Goal: Contribute content

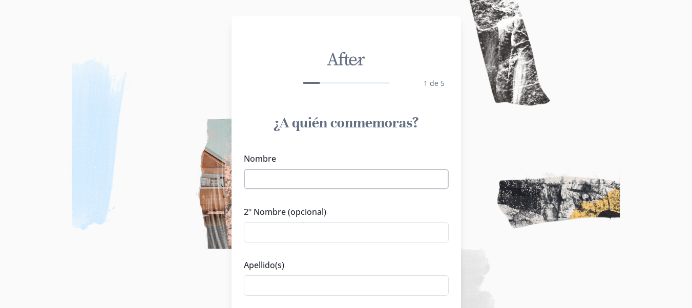
click at [304, 184] on input "Nombre" at bounding box center [346, 179] width 205 height 20
type input "o"
type input "Obdulia"
click at [267, 281] on input "Apellido(s)" at bounding box center [346, 285] width 205 height 20
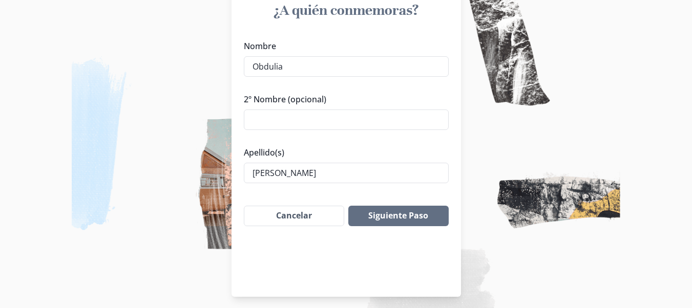
scroll to position [118, 0]
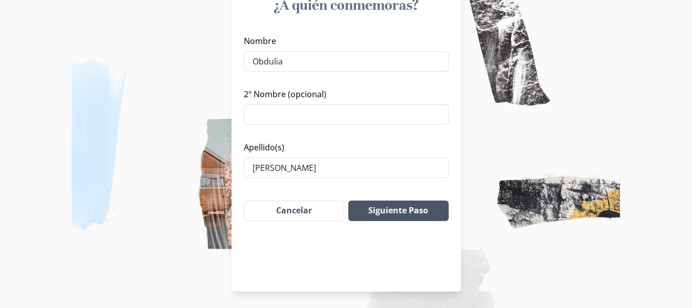
type input "[PERSON_NAME]"
click at [419, 203] on button "Siguiente Paso" at bounding box center [398, 211] width 100 height 20
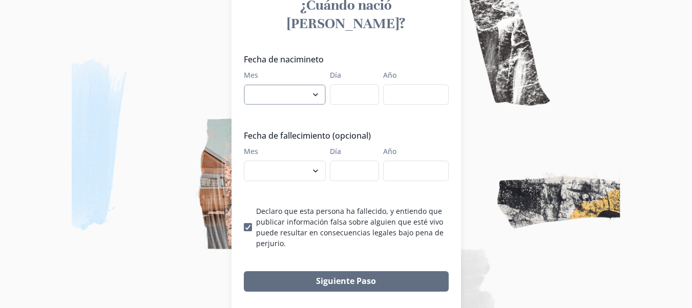
click at [289, 84] on select "enero febrero marzo abril mayo junio julio agosto septiembre octubre noviembre …" at bounding box center [285, 94] width 82 height 20
select select "9"
click at [247, 84] on select "enero febrero marzo abril mayo junio julio agosto septiembre octubre noviembre …" at bounding box center [285, 94] width 82 height 20
click at [368, 84] on input "Día" at bounding box center [354, 94] width 49 height 20
type input "5"
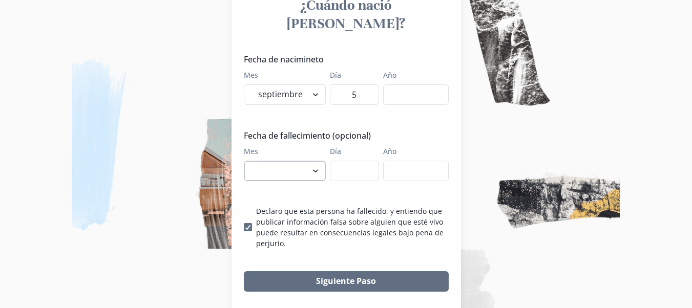
click at [269, 161] on select "enero febrero marzo abril mayo junio julio agosto septiembre octubre noviembre …" at bounding box center [285, 171] width 82 height 20
select select "10"
click at [247, 161] on select "enero febrero marzo abril mayo junio julio agosto septiembre octubre noviembre …" at bounding box center [285, 171] width 82 height 20
click at [363, 161] on input "Día" at bounding box center [354, 171] width 49 height 20
click at [370, 161] on input "Día" at bounding box center [354, 171] width 49 height 20
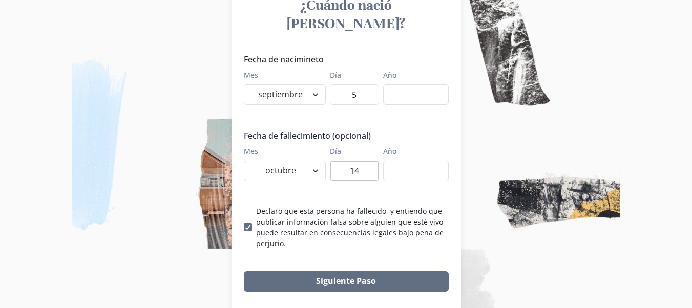
type input "14"
type input "1"
type input "2024"
click at [413, 84] on input "Año" at bounding box center [416, 94] width 66 height 20
type input "1952"
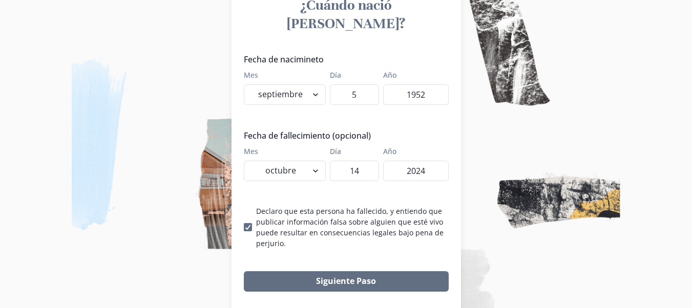
drag, startPoint x: 125, startPoint y: 163, endPoint x: 118, endPoint y: 163, distance: 6.7
click at [125, 162] on img at bounding box center [346, 154] width 692 height 308
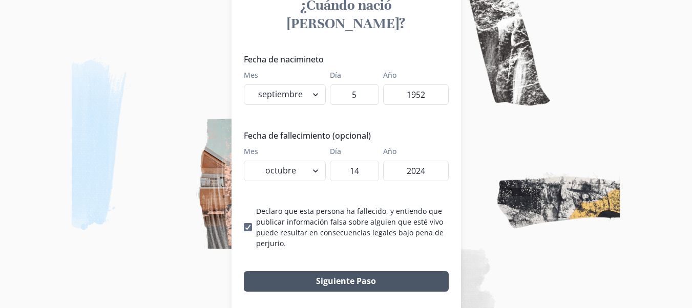
click at [379, 271] on button "Siguiente Paso" at bounding box center [346, 281] width 205 height 20
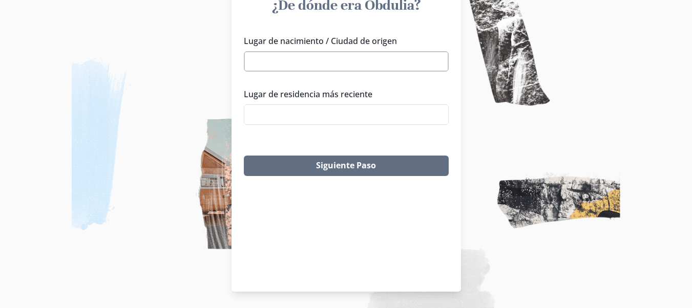
click at [338, 59] on input "Lugar de nacimiento / Ciudad de origen" at bounding box center [346, 61] width 205 height 20
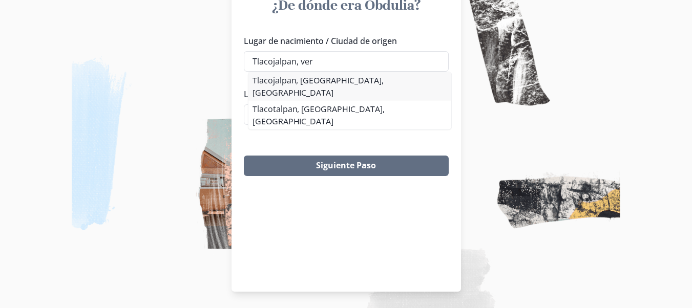
click at [309, 82] on li "Tlacojalpan, [GEOGRAPHIC_DATA], [GEOGRAPHIC_DATA]" at bounding box center [349, 86] width 203 height 29
type input "Tlacojalpan, [GEOGRAPHIC_DATA], [GEOGRAPHIC_DATA]"
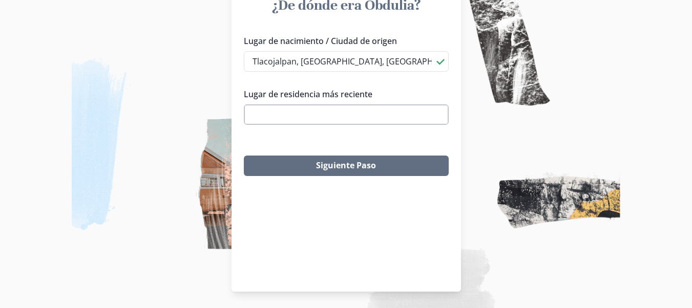
click at [315, 113] on input "Lugar de residencia más reciente" at bounding box center [346, 114] width 205 height 20
click at [311, 137] on li "Tlacojalpan, Ver., [GEOGRAPHIC_DATA]" at bounding box center [349, 133] width 203 height 16
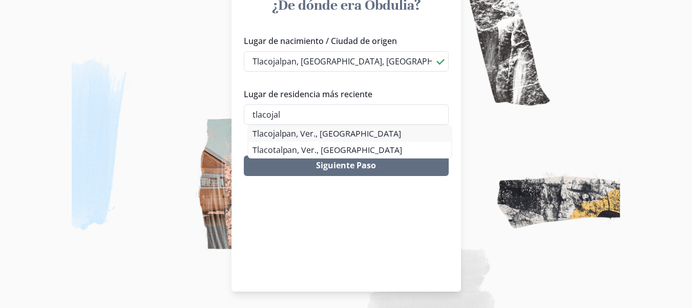
type input "Tlacojalpan, Ver., [GEOGRAPHIC_DATA]"
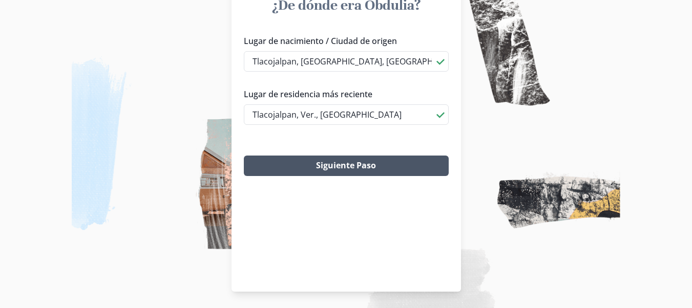
click at [359, 174] on button "Siguiente Paso" at bounding box center [346, 166] width 205 height 20
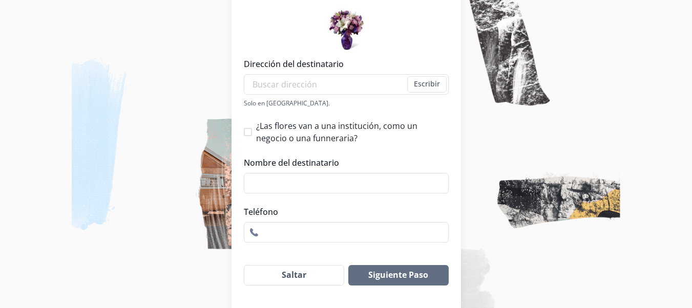
scroll to position [187, 0]
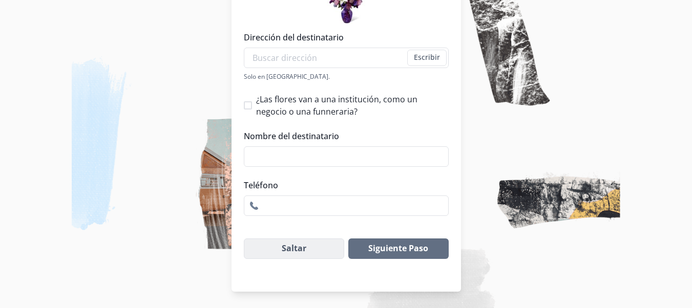
click at [268, 242] on button "Saltar" at bounding box center [294, 249] width 101 height 20
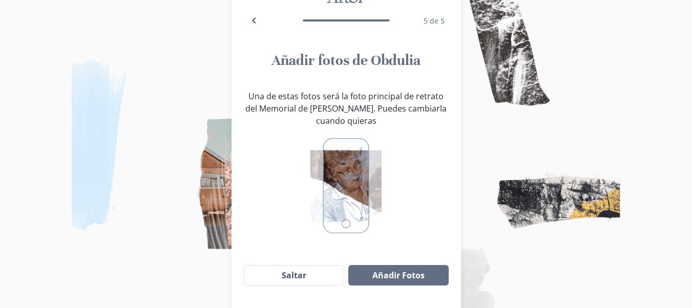
scroll to position [63, 0]
click at [402, 273] on button "Añadir Fotos" at bounding box center [398, 274] width 100 height 20
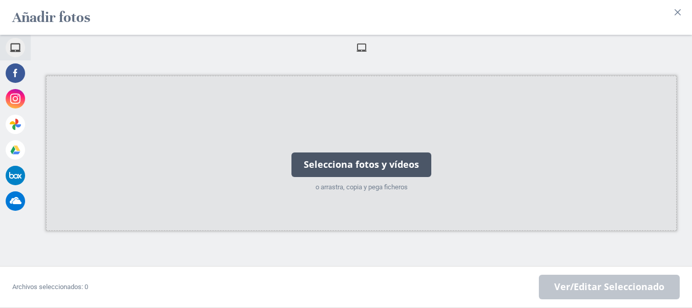
click at [336, 153] on div "Selecciona fotos y vídeos" at bounding box center [361, 165] width 140 height 25
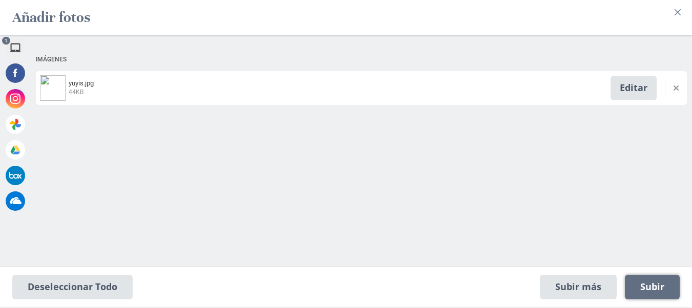
click at [647, 288] on span "Subir 1" at bounding box center [652, 287] width 24 height 11
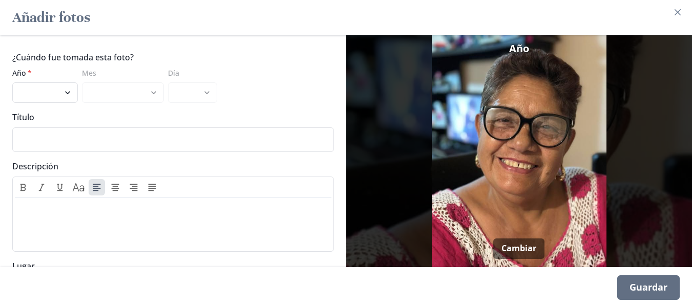
click at [646, 285] on div "Guardar" at bounding box center [648, 287] width 62 height 25
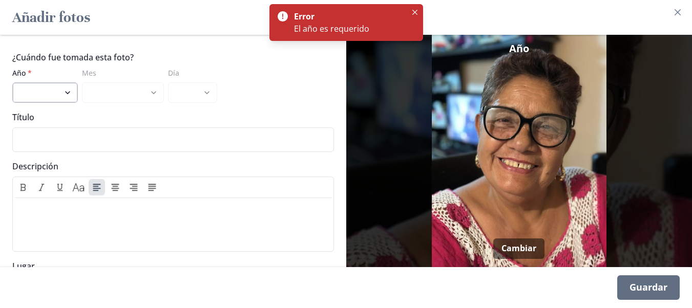
click at [57, 84] on select "2024 2023 2022 2021 2020 2019 2018 2017 2016 2015 2014 2013 2012 2011 2010 2009…" at bounding box center [45, 92] width 66 height 20
select select "2024"
click at [12, 82] on select "2024 2023 2022 2021 2020 2019 2018 2017 2016 2015 2014 2013 2012 2011 2010 2009…" at bounding box center [45, 92] width 66 height 20
click at [668, 290] on div "Guardar" at bounding box center [648, 287] width 62 height 25
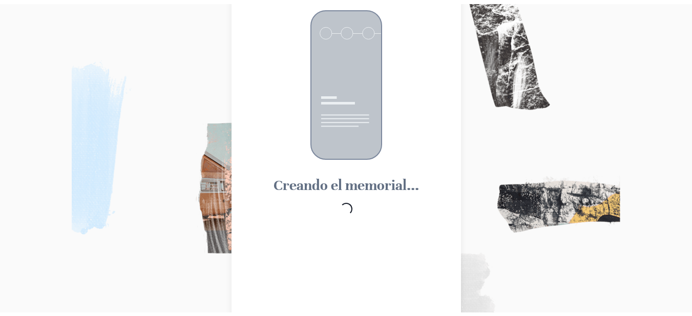
scroll to position [0, 0]
